Goal: Task Accomplishment & Management: Manage account settings

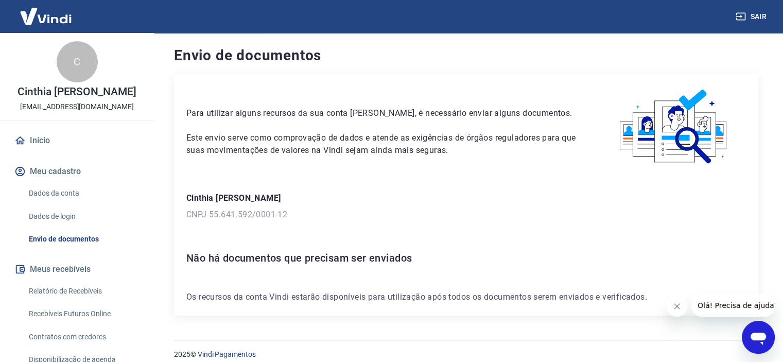
scroll to position [10, 0]
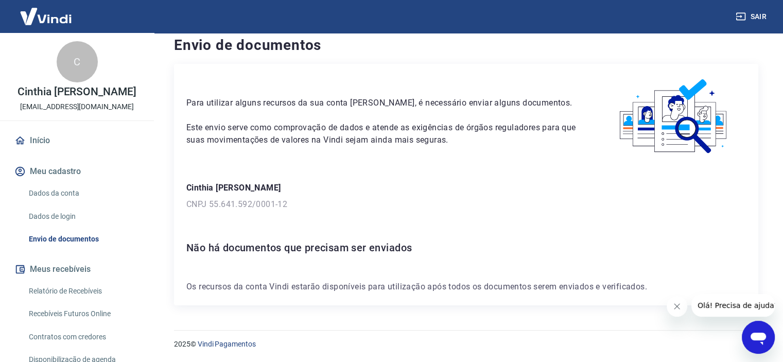
click at [66, 192] on link "Dados da conta" at bounding box center [83, 193] width 117 height 21
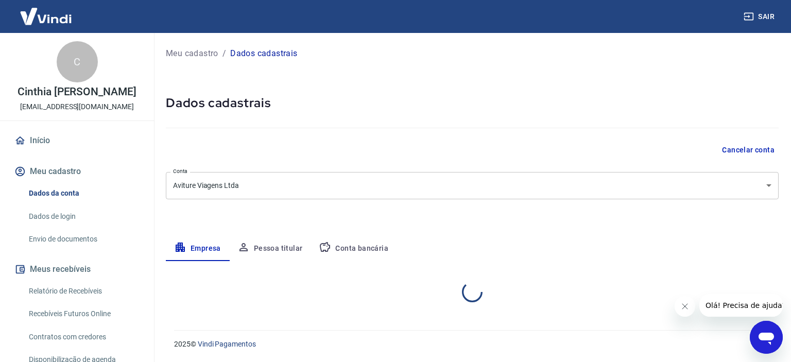
select select "DF"
select select "business"
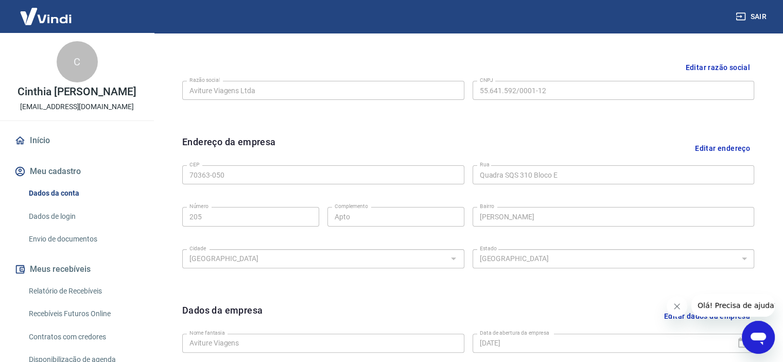
scroll to position [380, 0]
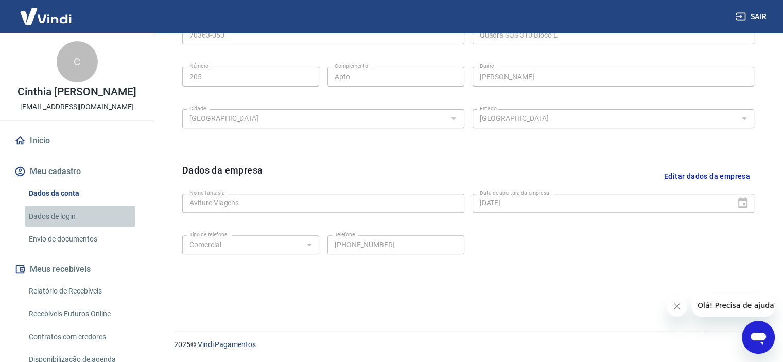
click at [59, 216] on link "Dados de login" at bounding box center [83, 216] width 117 height 21
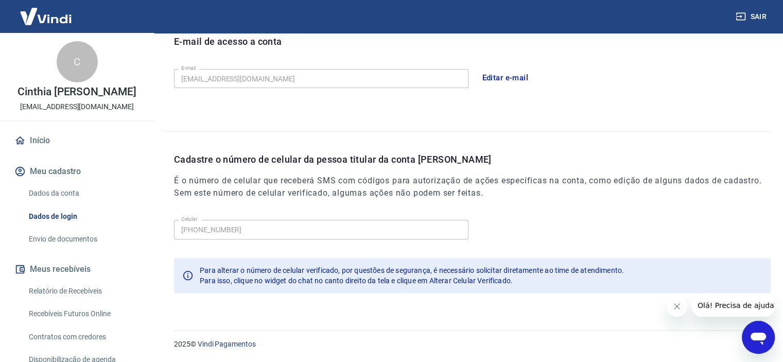
scroll to position [297, 0]
click at [59, 239] on link "Envio de documentos" at bounding box center [83, 239] width 117 height 21
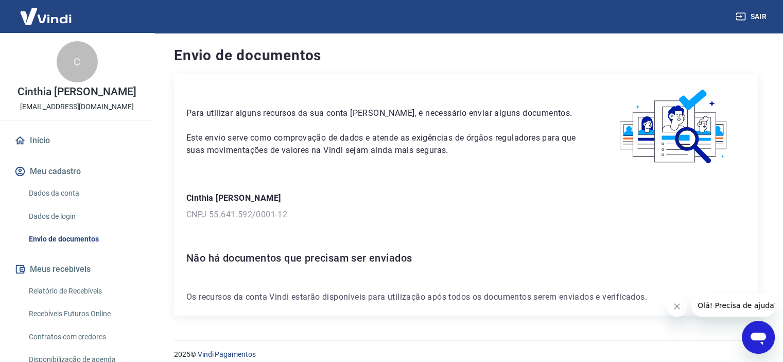
click at [757, 16] on button "Sair" at bounding box center [752, 16] width 37 height 19
